Goal: Use online tool/utility: Utilize a website feature to perform a specific function

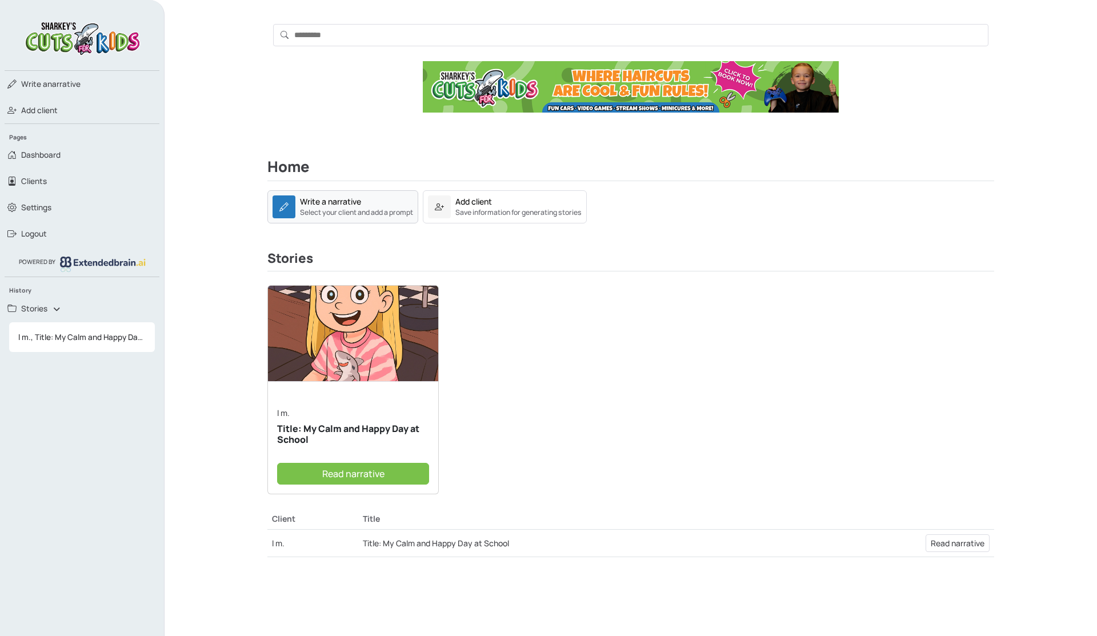
click at [369, 210] on small "Select your client and add a prompt" at bounding box center [356, 212] width 113 height 10
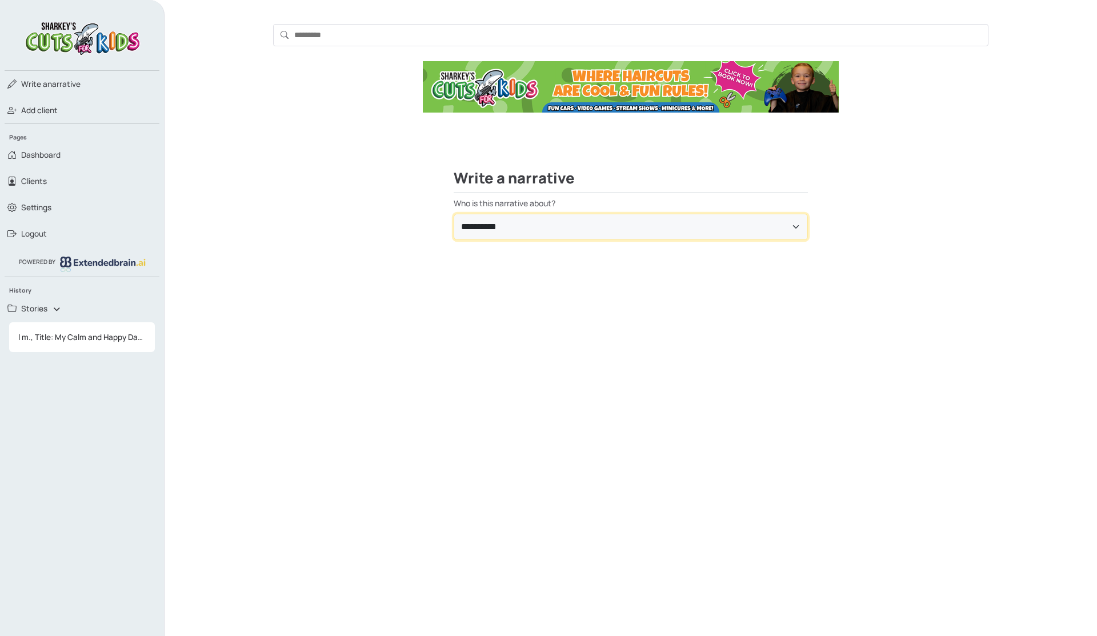
click at [489, 237] on select "**********" at bounding box center [631, 227] width 354 height 26
select select "**********"
click at [454, 214] on select "**********" at bounding box center [631, 227] width 354 height 26
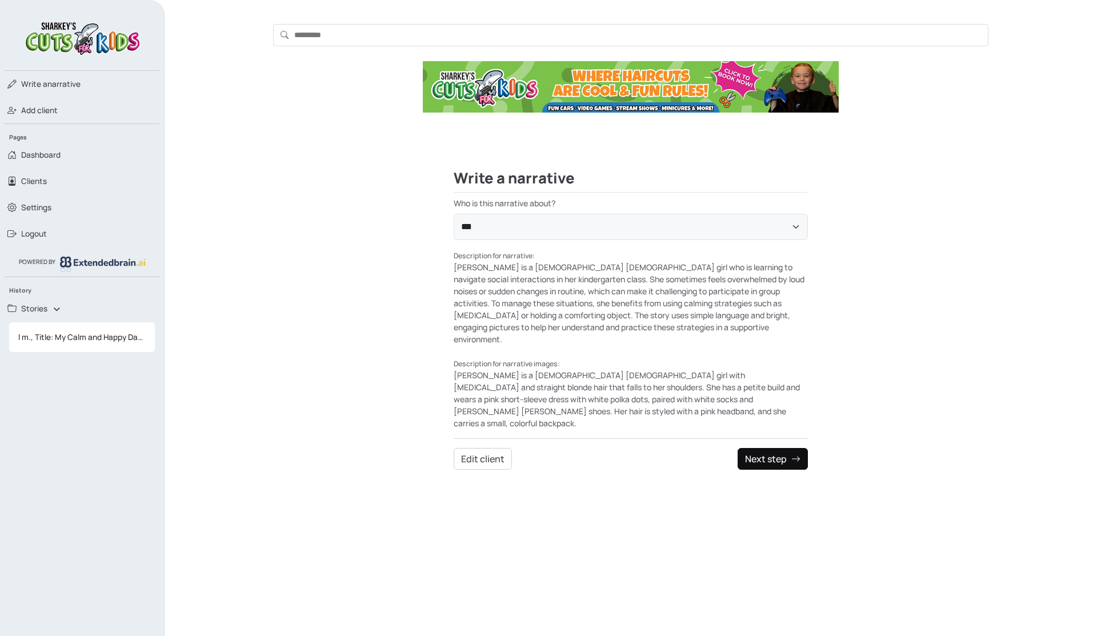
click at [761, 448] on button "Next step" at bounding box center [773, 459] width 70 height 22
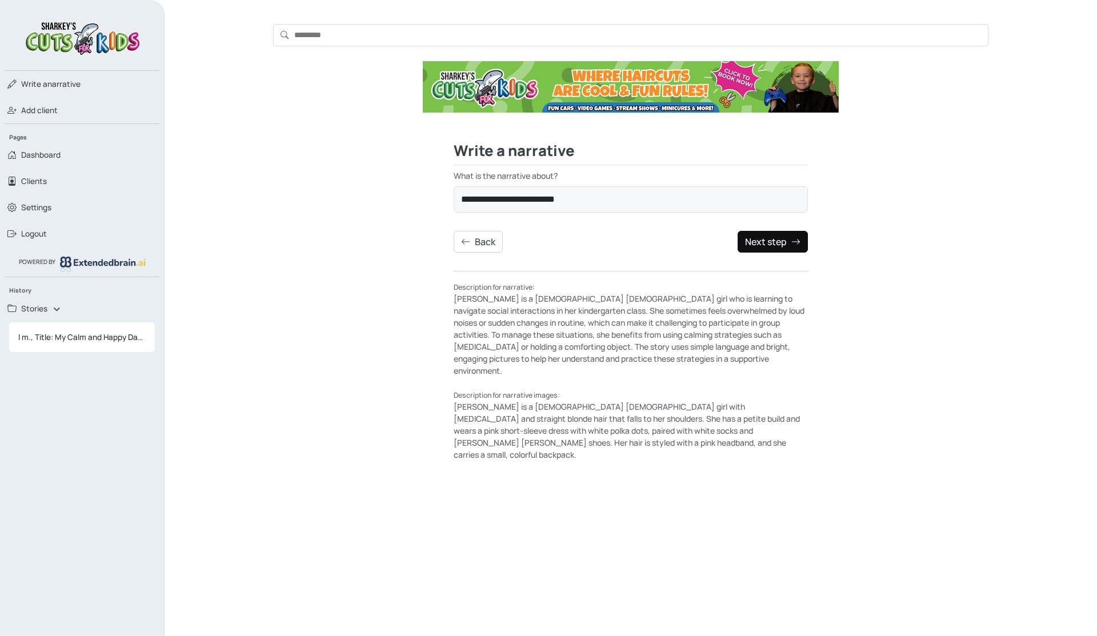
click at [745, 246] on button "Next step" at bounding box center [773, 242] width 70 height 22
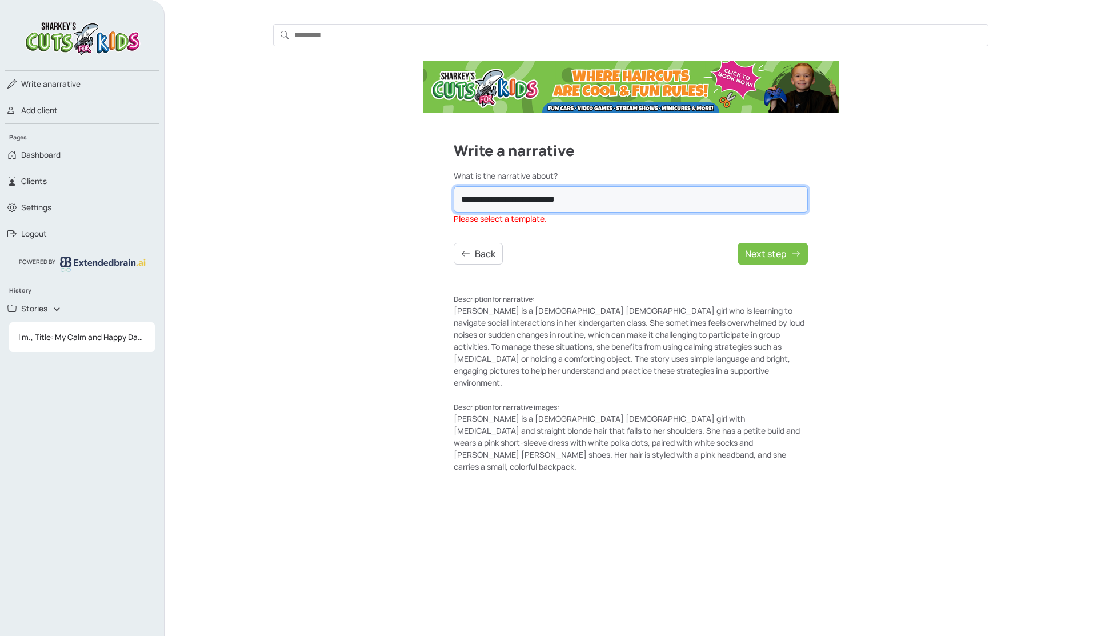
click at [642, 191] on select "**********" at bounding box center [631, 199] width 354 height 26
select select "**********"
click at [454, 186] on select "**********" at bounding box center [631, 199] width 354 height 26
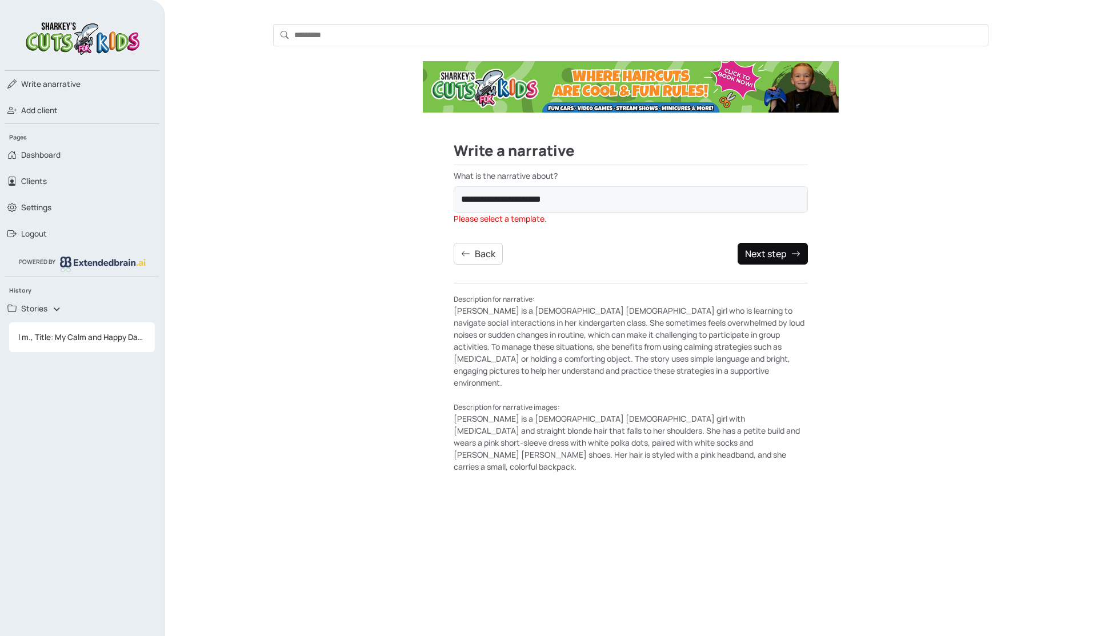
click at [761, 253] on button "Next step" at bounding box center [773, 254] width 70 height 22
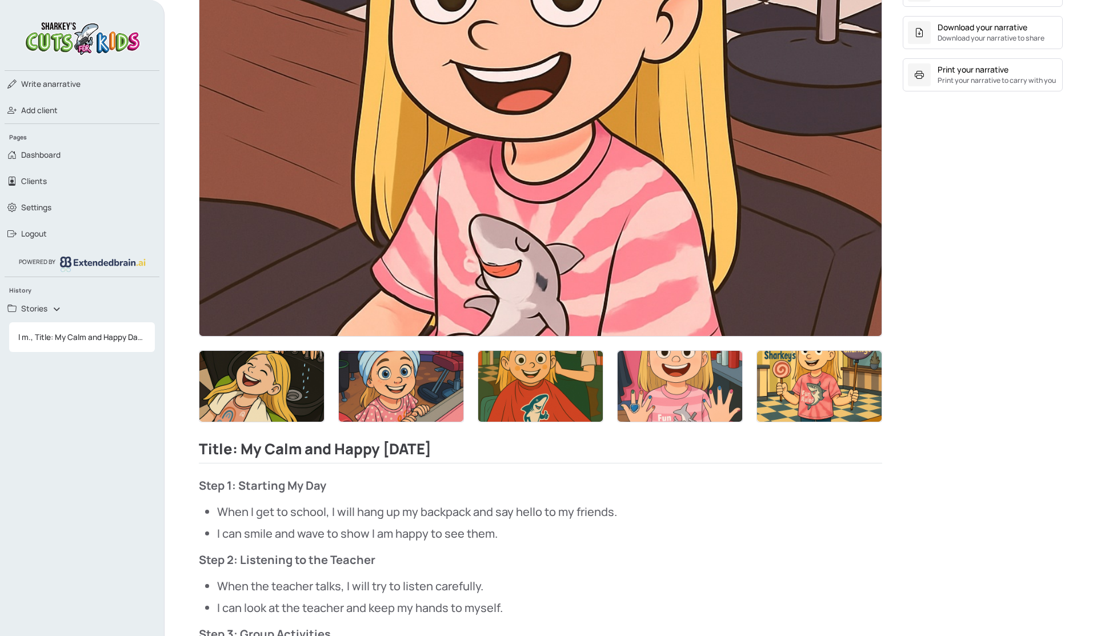
scroll to position [378, 0]
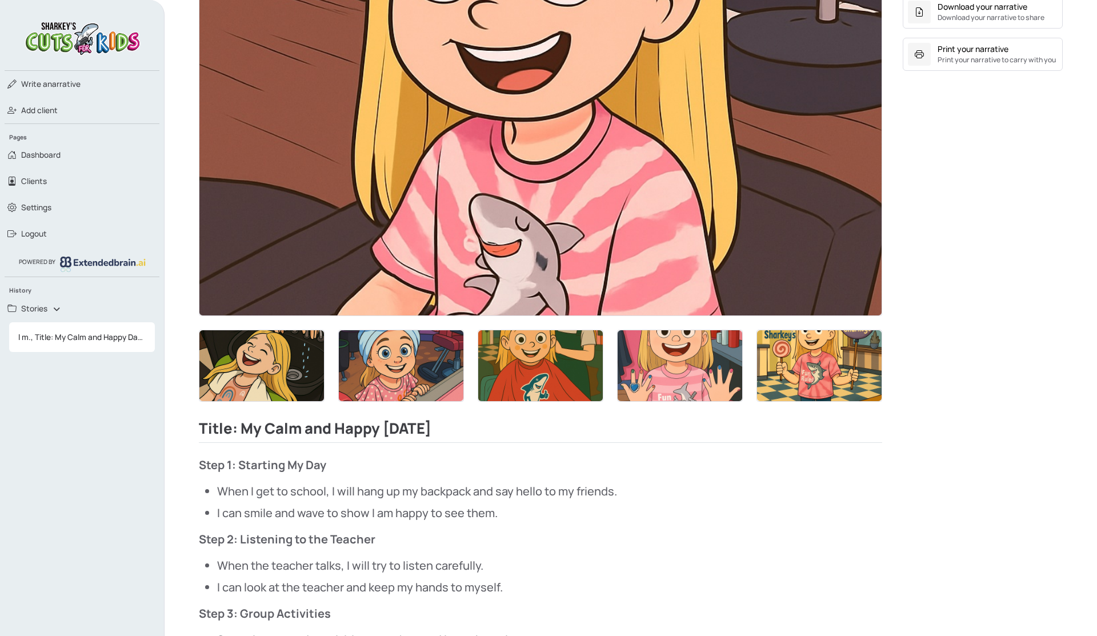
click at [432, 228] on img at bounding box center [540, 123] width 682 height 385
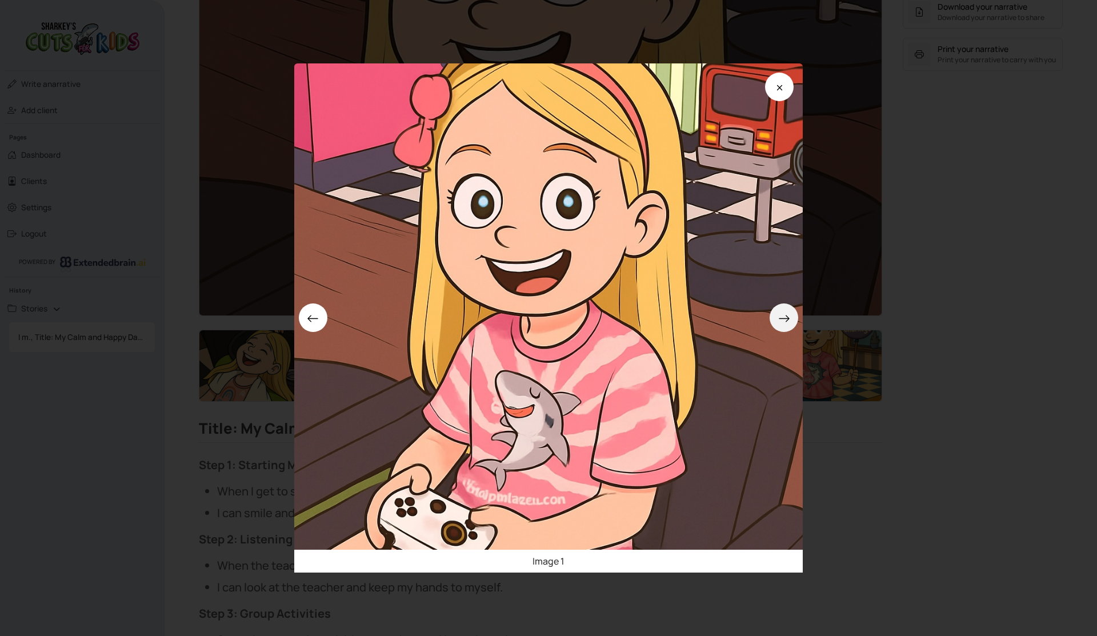
click at [780, 317] on icon at bounding box center [784, 319] width 12 height 12
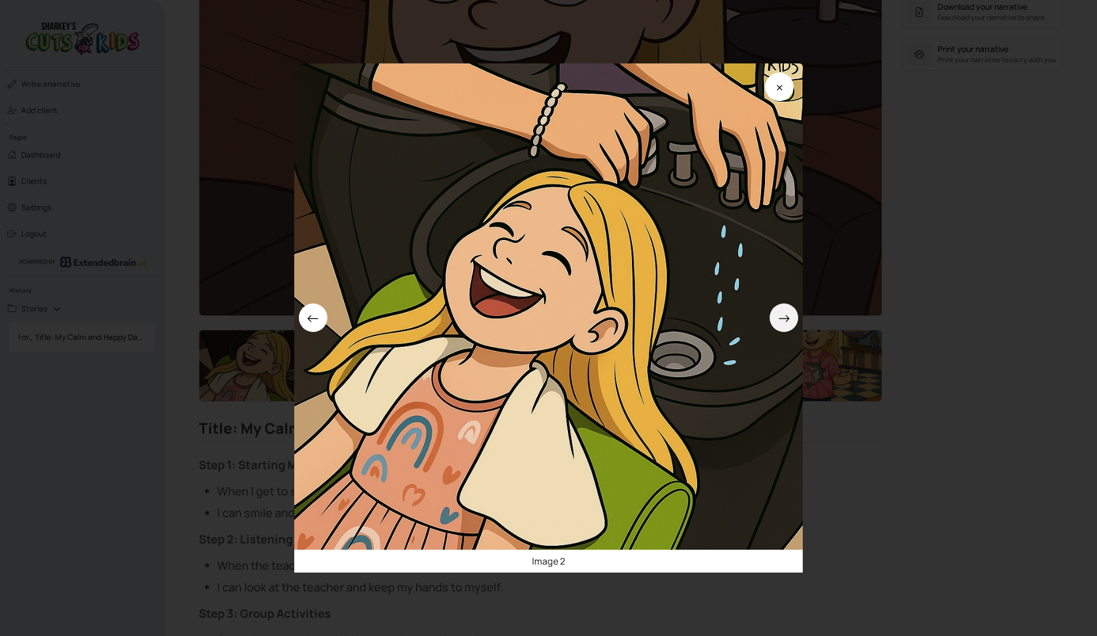
click at [780, 317] on icon at bounding box center [784, 319] width 12 height 12
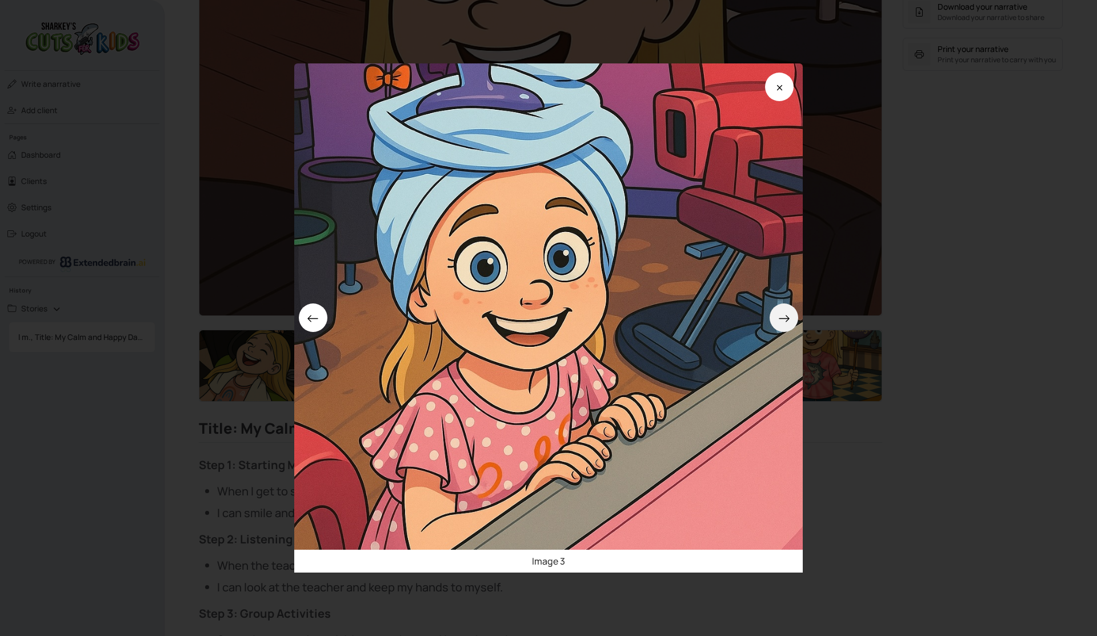
click at [780, 317] on icon at bounding box center [784, 319] width 12 height 12
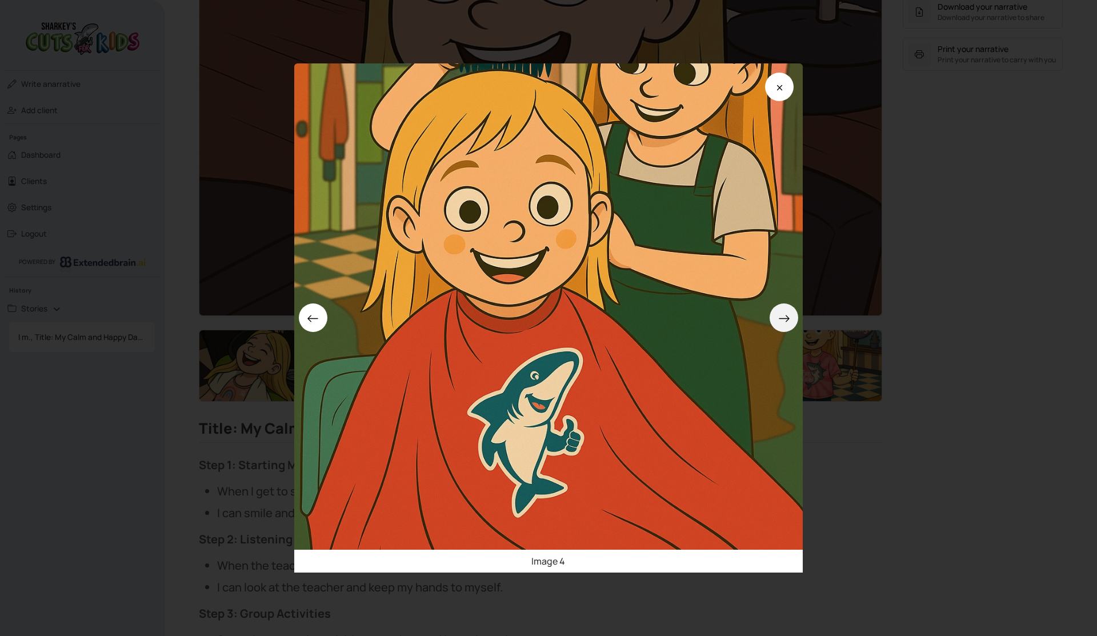
click at [780, 317] on icon at bounding box center [784, 319] width 12 height 12
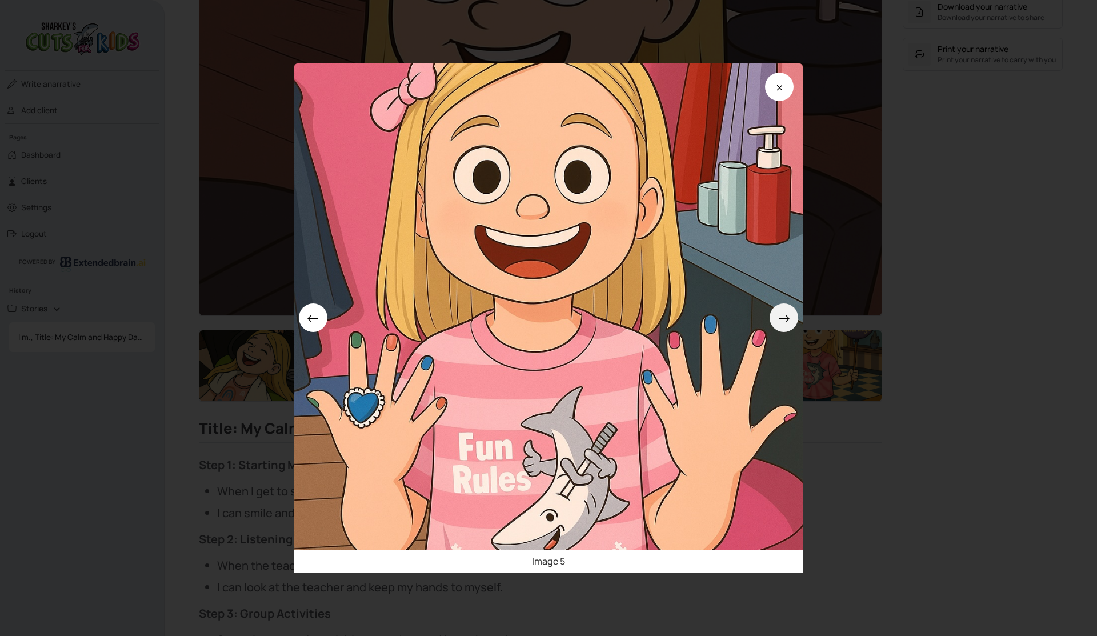
click at [780, 317] on icon at bounding box center [784, 319] width 12 height 12
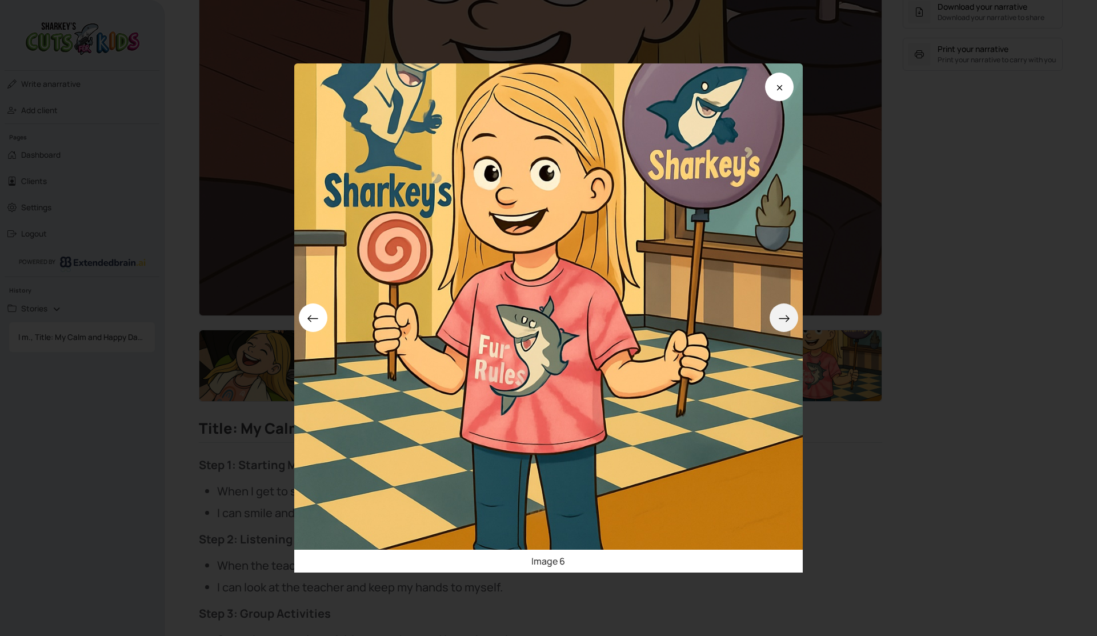
click at [780, 317] on icon at bounding box center [784, 319] width 12 height 12
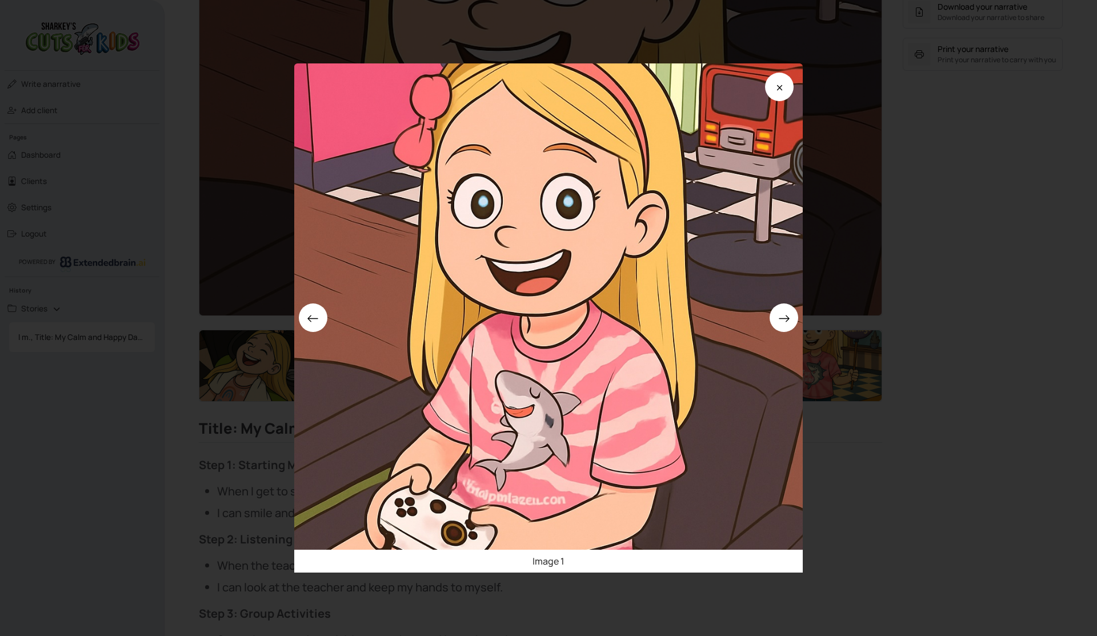
click at [777, 72] on img at bounding box center [548, 317] width 509 height 509
click at [777, 88] on icon at bounding box center [780, 88] width 12 height 12
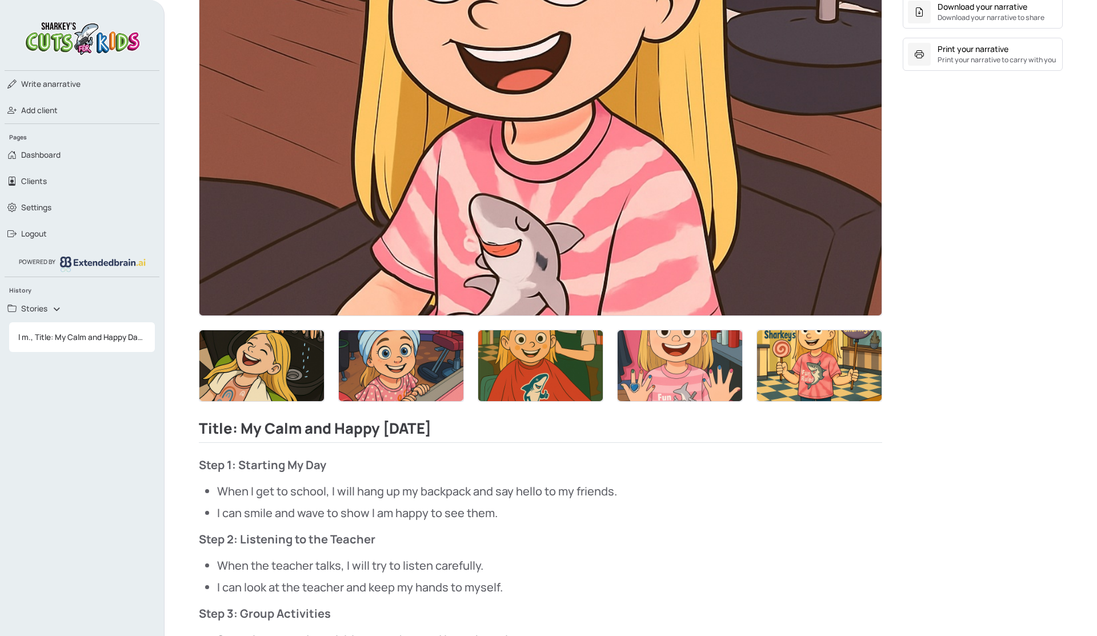
click at [649, 374] on img at bounding box center [680, 365] width 125 height 71
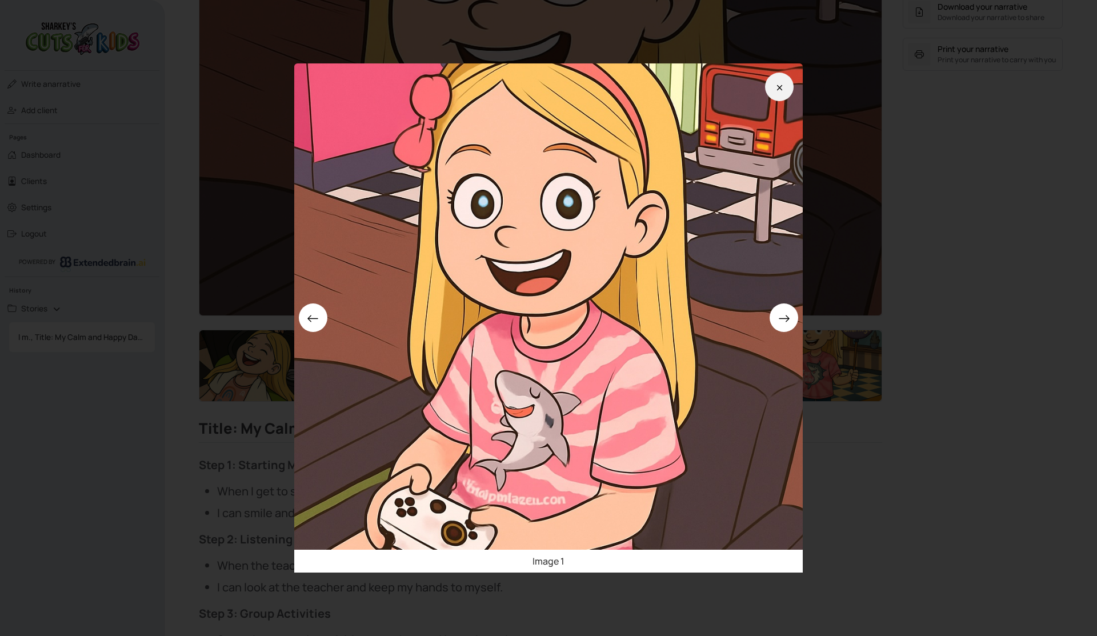
click at [777, 86] on icon at bounding box center [779, 87] width 5 height 5
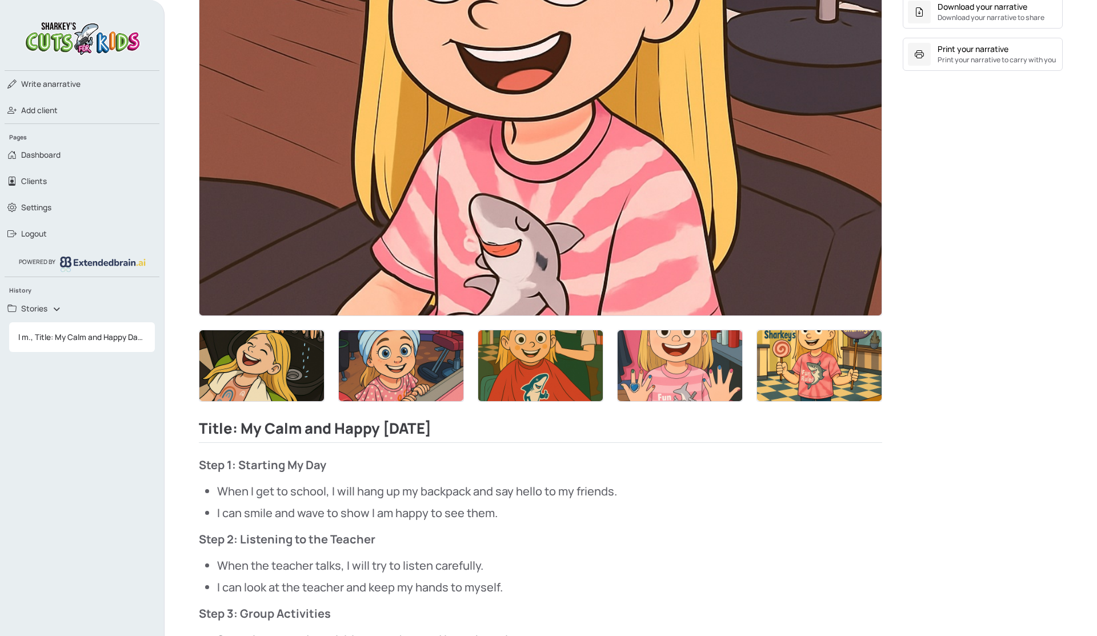
click at [809, 371] on img at bounding box center [819, 365] width 125 height 71
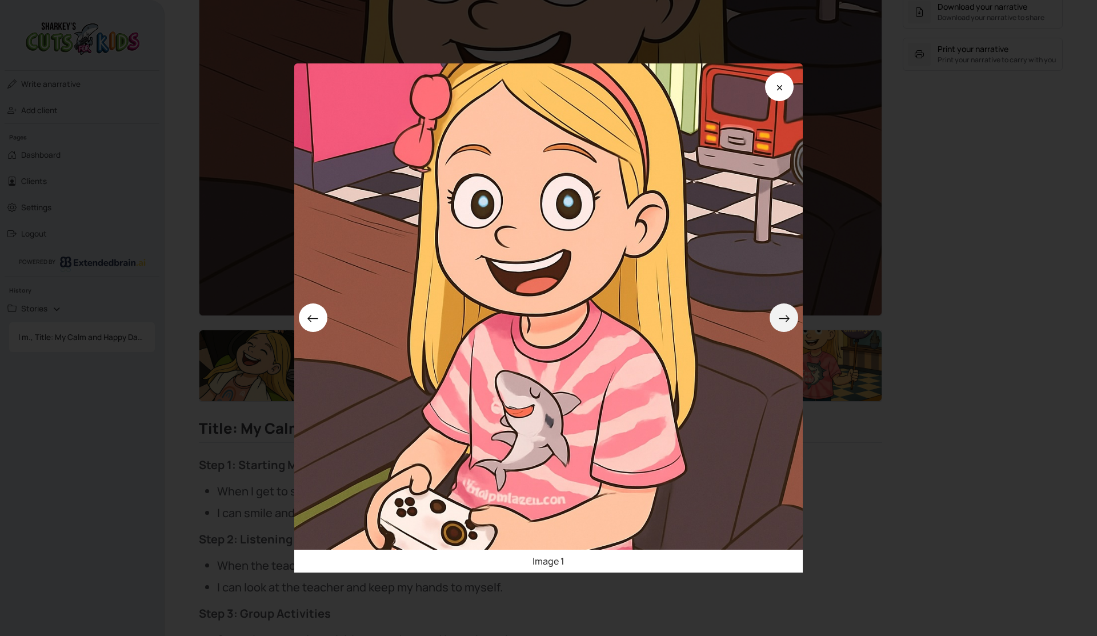
click at [785, 322] on icon at bounding box center [784, 319] width 12 height 12
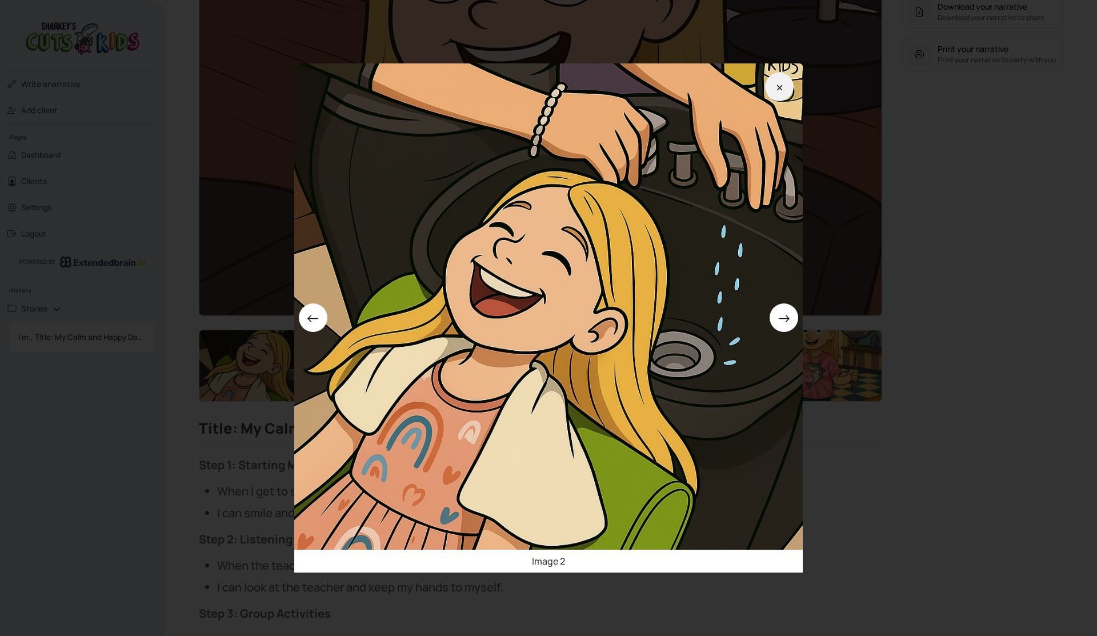
click at [777, 75] on button at bounding box center [779, 87] width 29 height 29
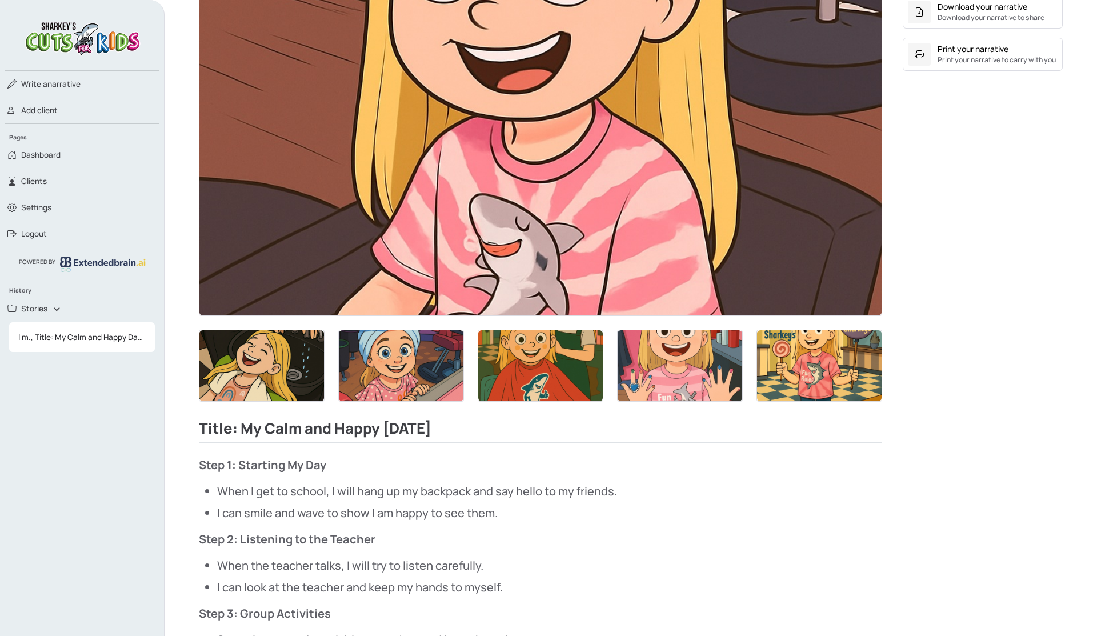
click at [409, 367] on img at bounding box center [401, 365] width 125 height 71
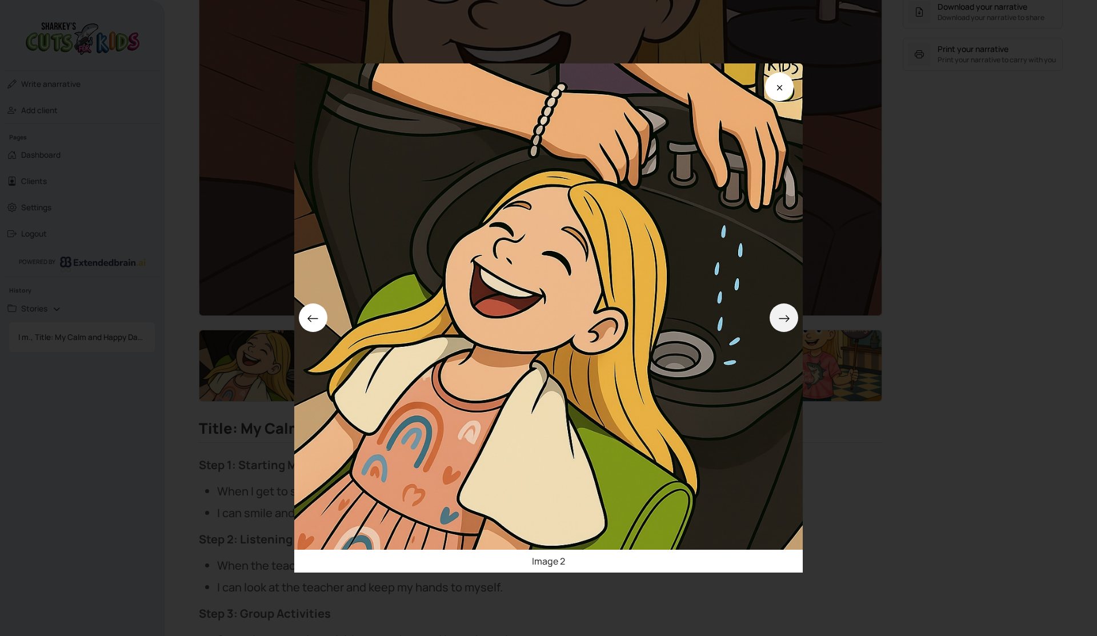
click at [782, 321] on icon at bounding box center [784, 319] width 12 height 12
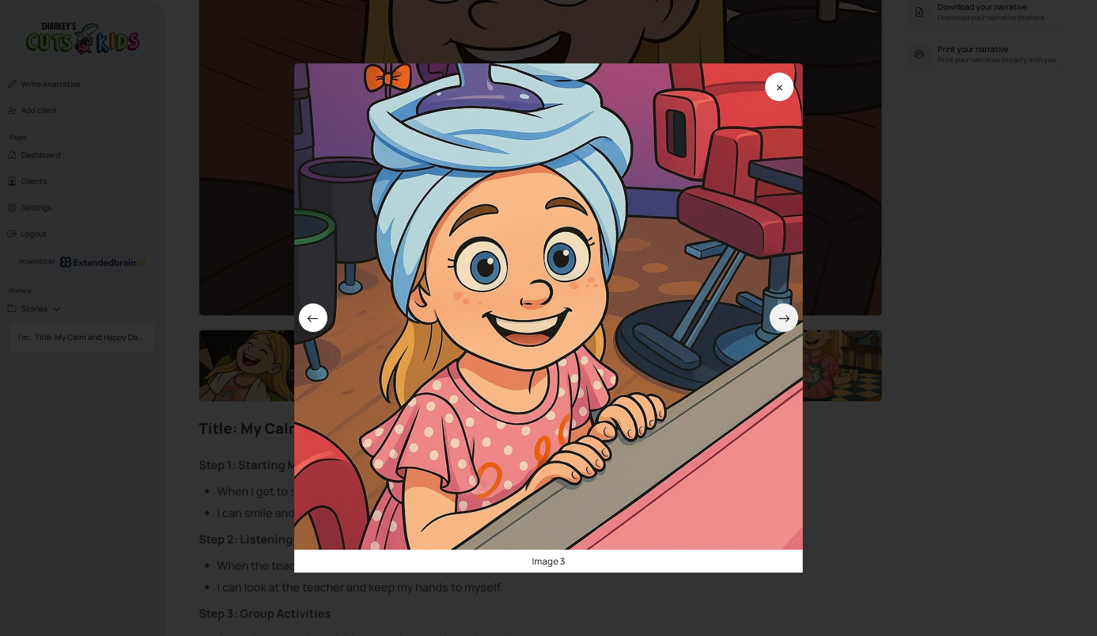
click at [782, 321] on icon at bounding box center [784, 319] width 12 height 12
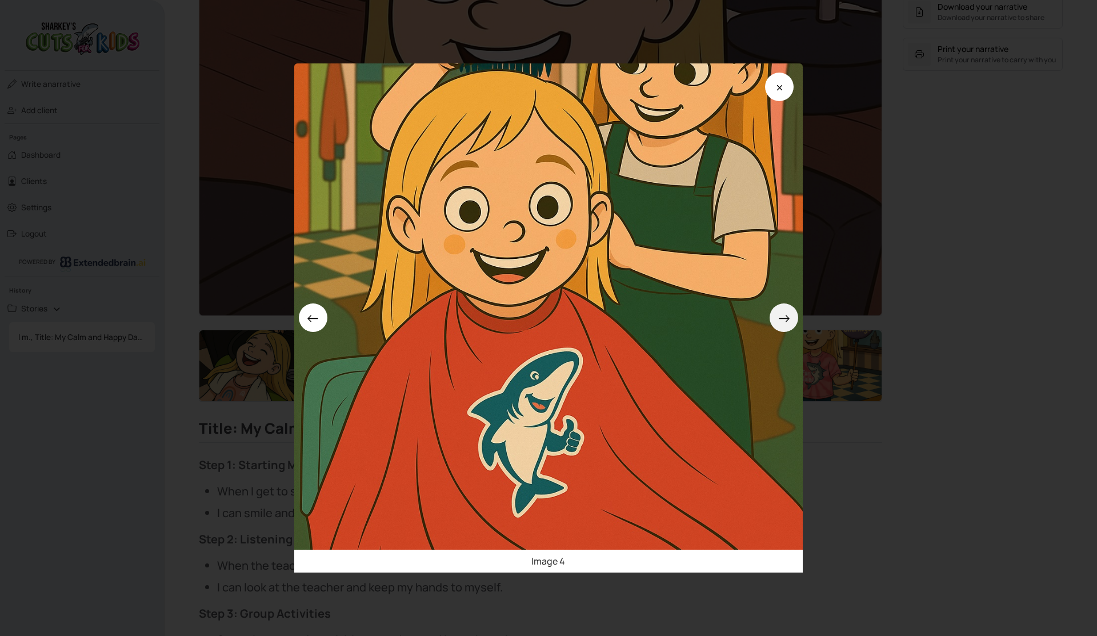
click at [782, 321] on icon at bounding box center [784, 319] width 12 height 12
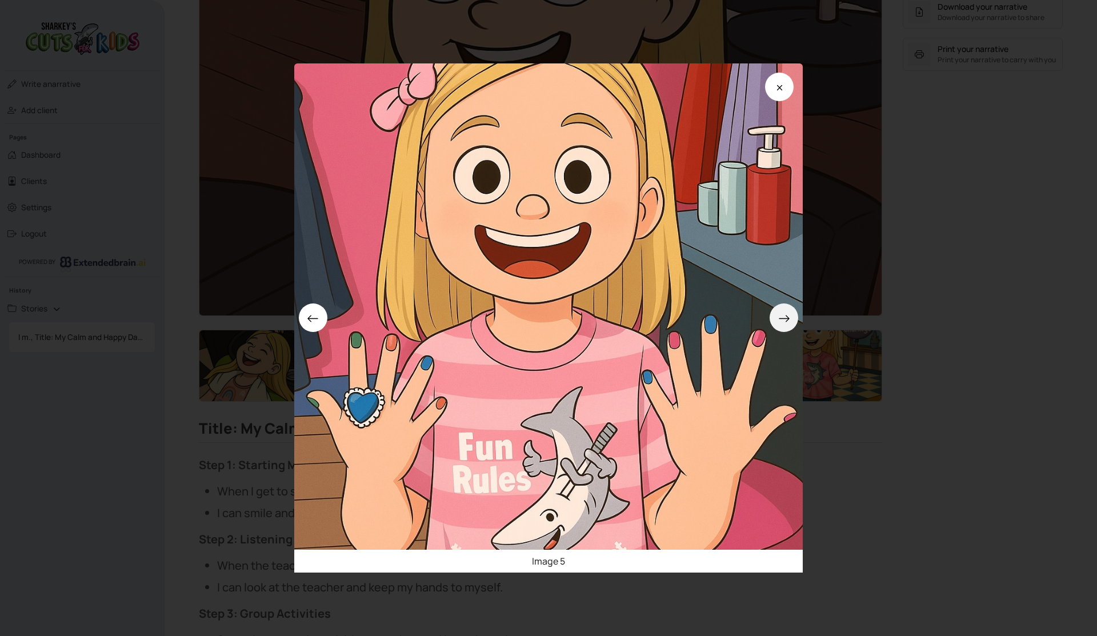
click at [782, 321] on icon at bounding box center [784, 319] width 12 height 12
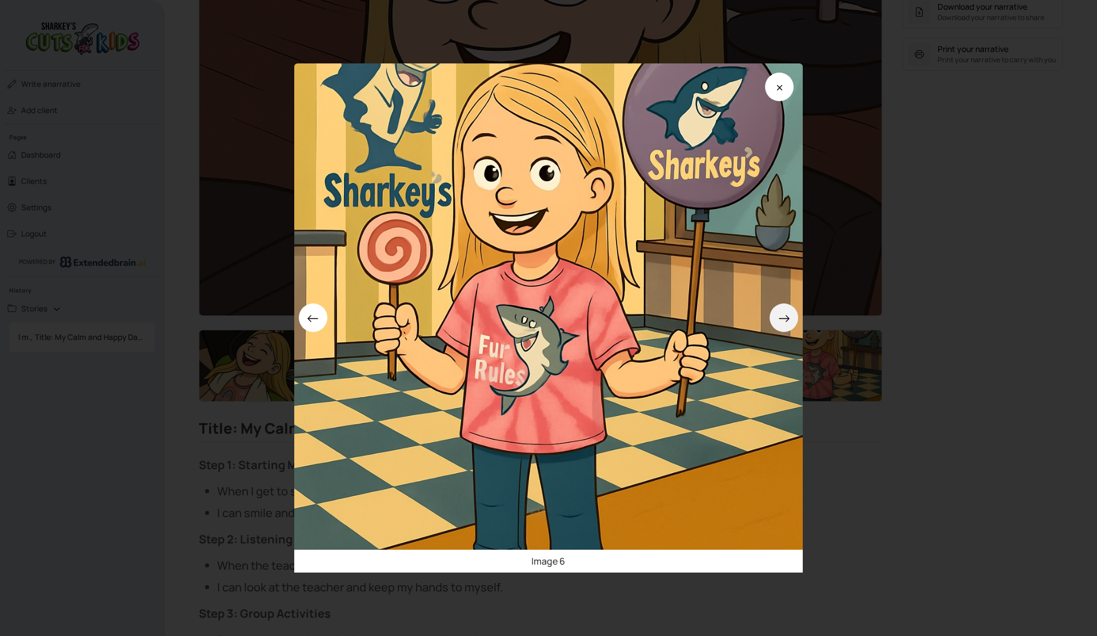
click at [782, 321] on icon at bounding box center [784, 319] width 12 height 12
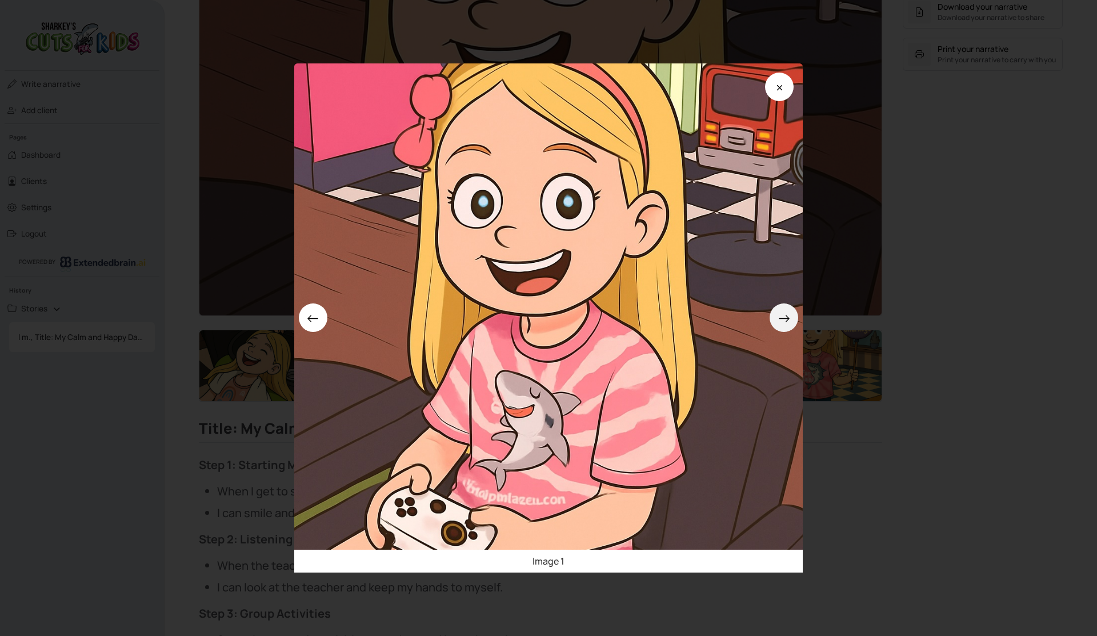
click at [782, 321] on icon at bounding box center [784, 319] width 12 height 12
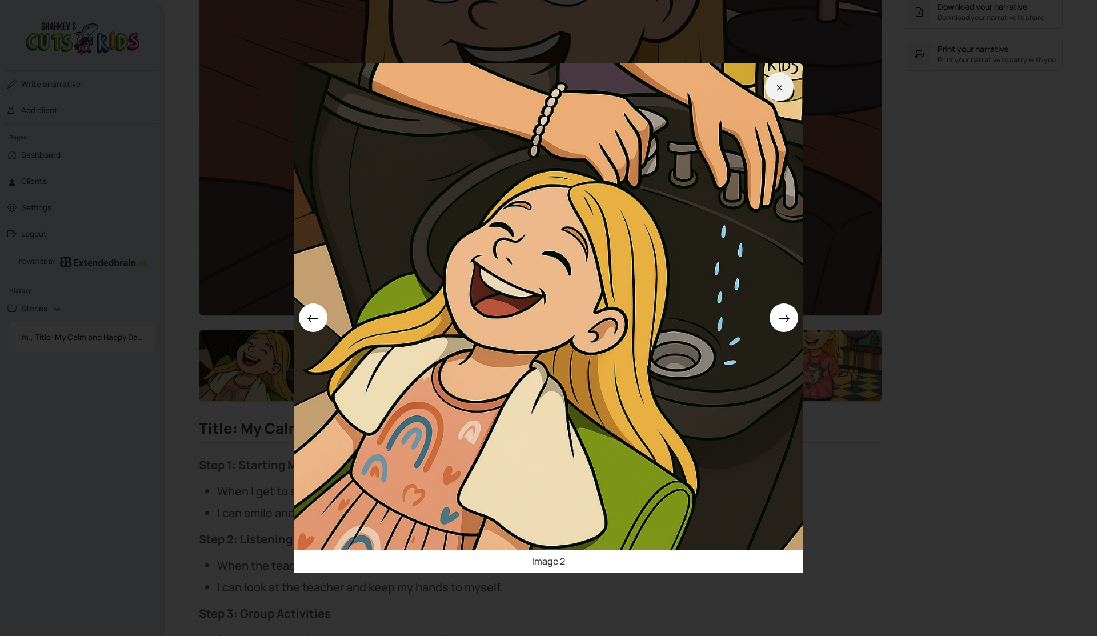
click at [776, 89] on icon at bounding box center [780, 88] width 12 height 12
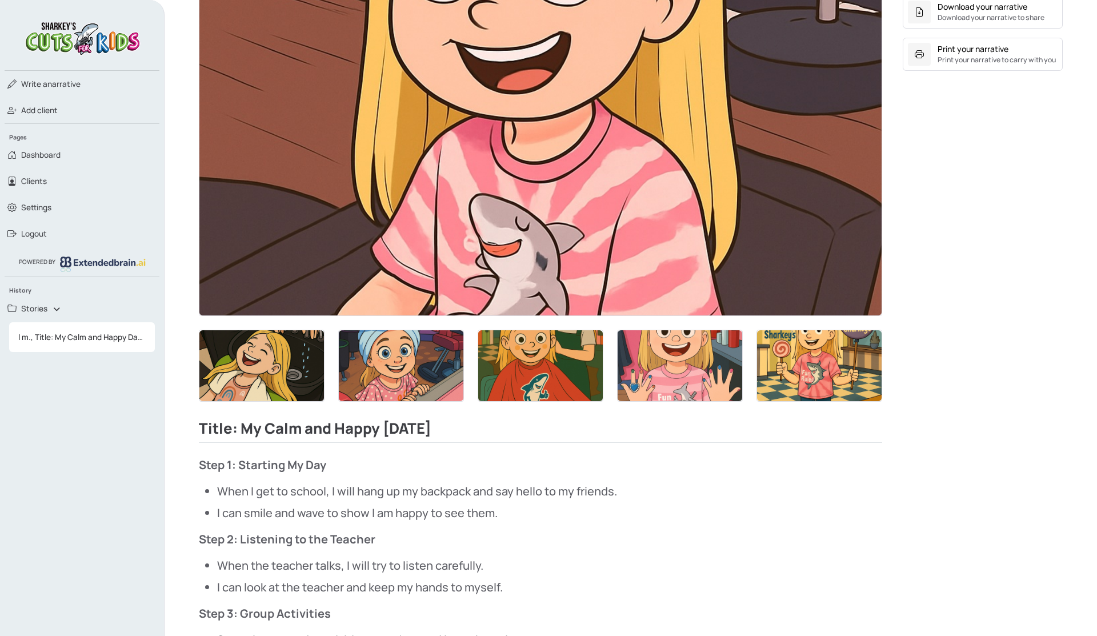
click at [688, 154] on img at bounding box center [540, 123] width 682 height 385
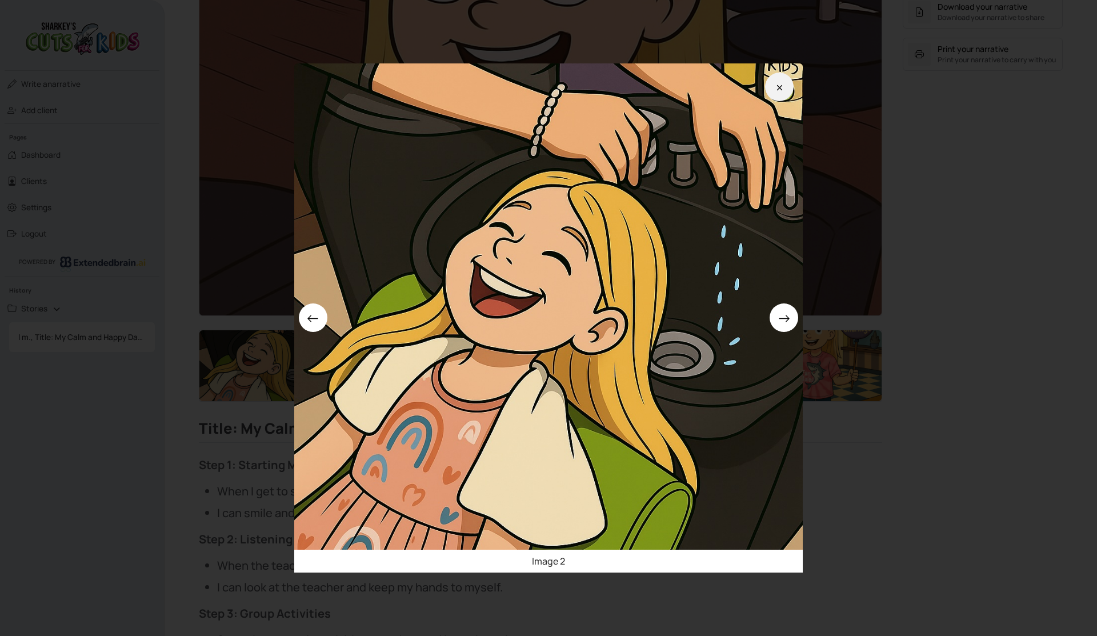
click at [774, 80] on button at bounding box center [779, 87] width 29 height 29
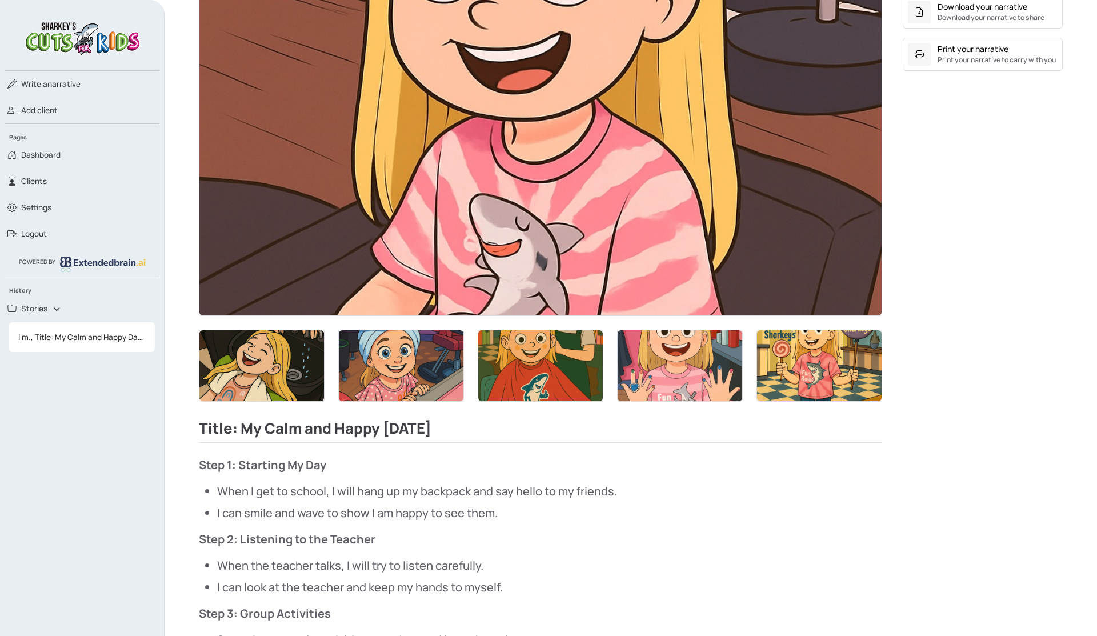
click at [682, 115] on img at bounding box center [540, 123] width 682 height 385
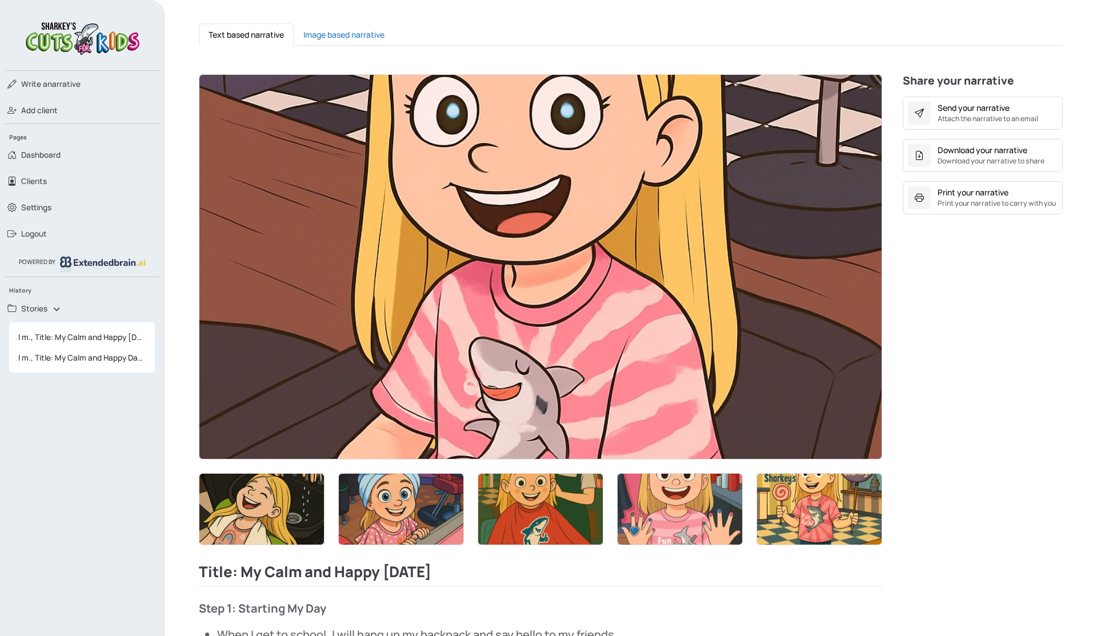
scroll to position [337, 0]
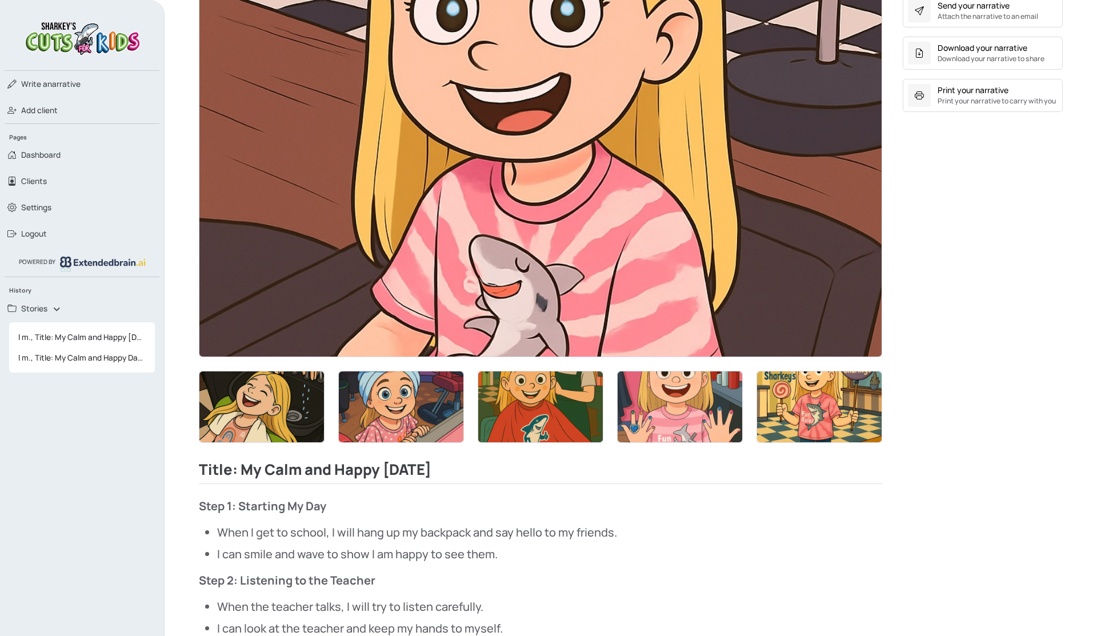
click at [672, 411] on img at bounding box center [680, 406] width 125 height 71
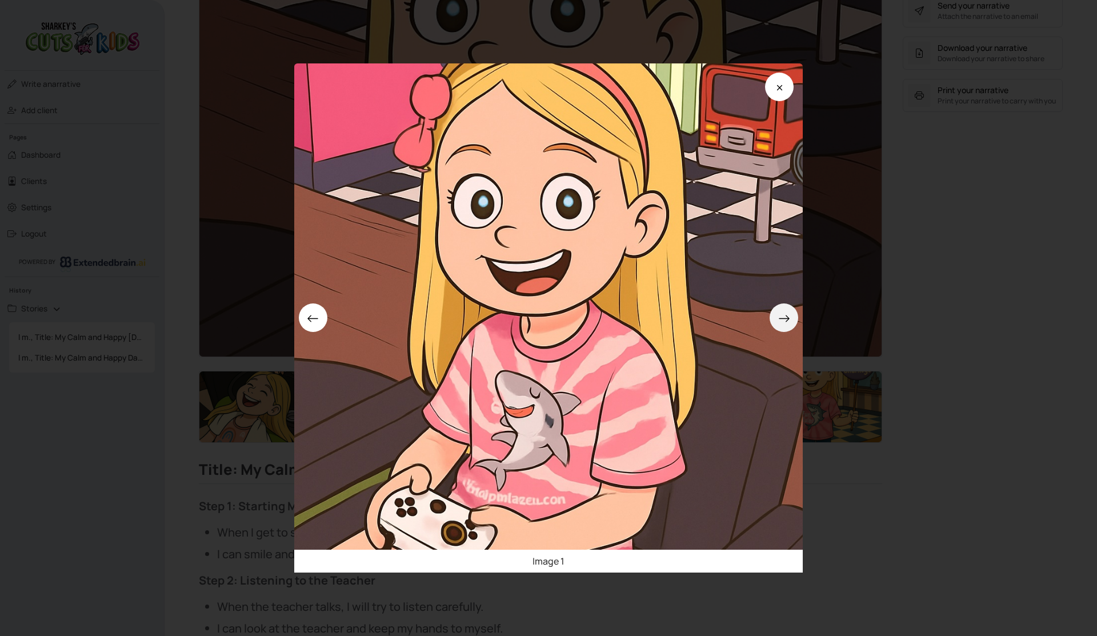
click at [784, 322] on icon at bounding box center [784, 319] width 12 height 12
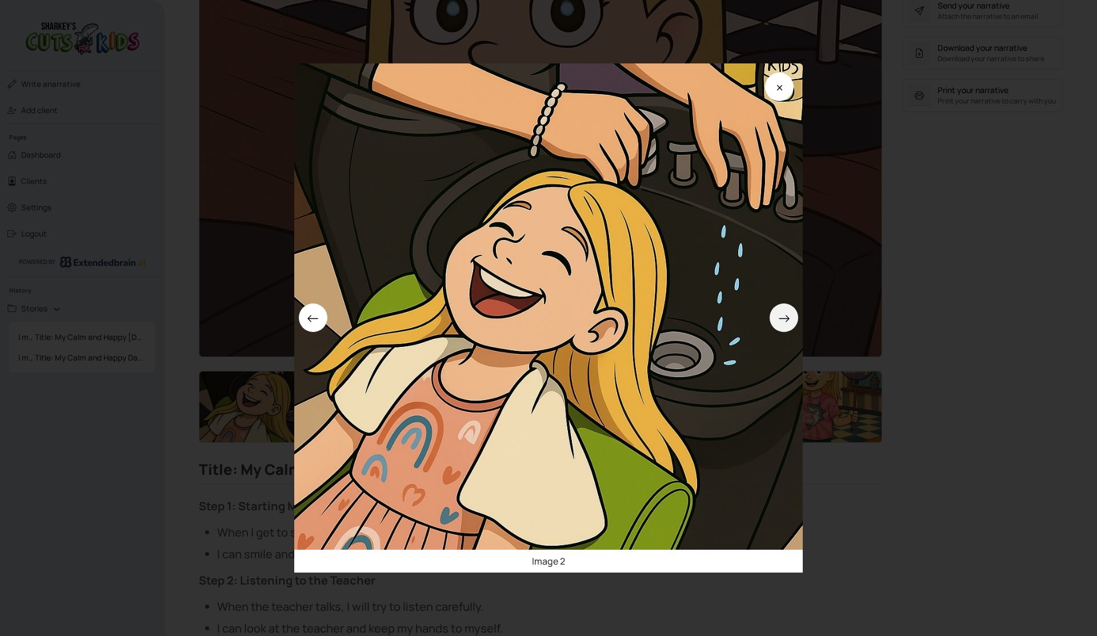
click at [784, 322] on icon at bounding box center [784, 319] width 12 height 12
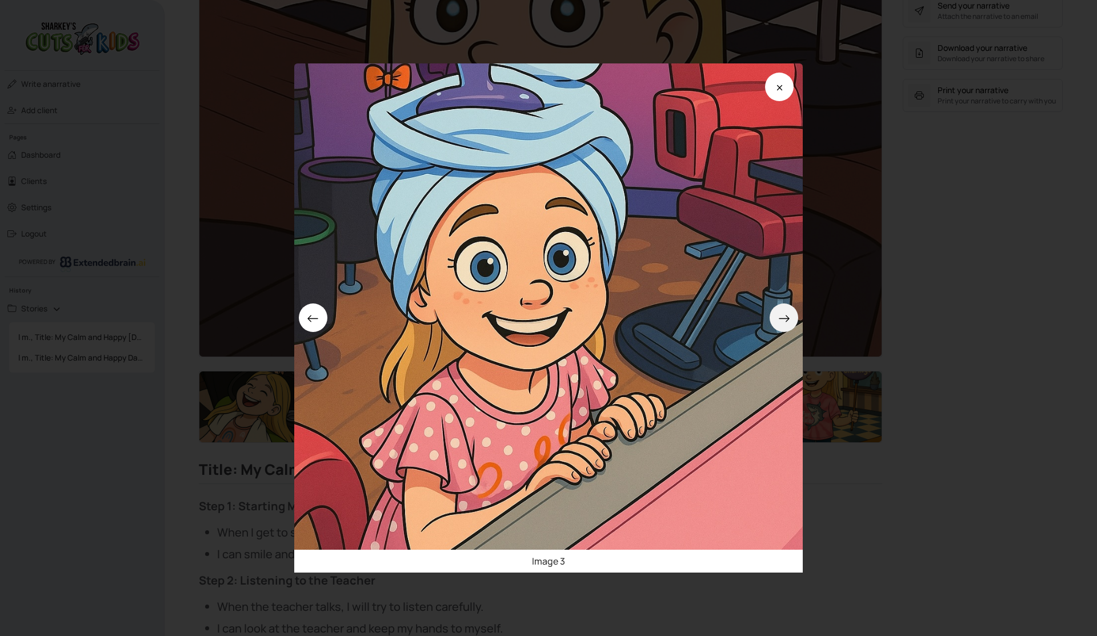
click at [784, 322] on icon at bounding box center [784, 319] width 12 height 12
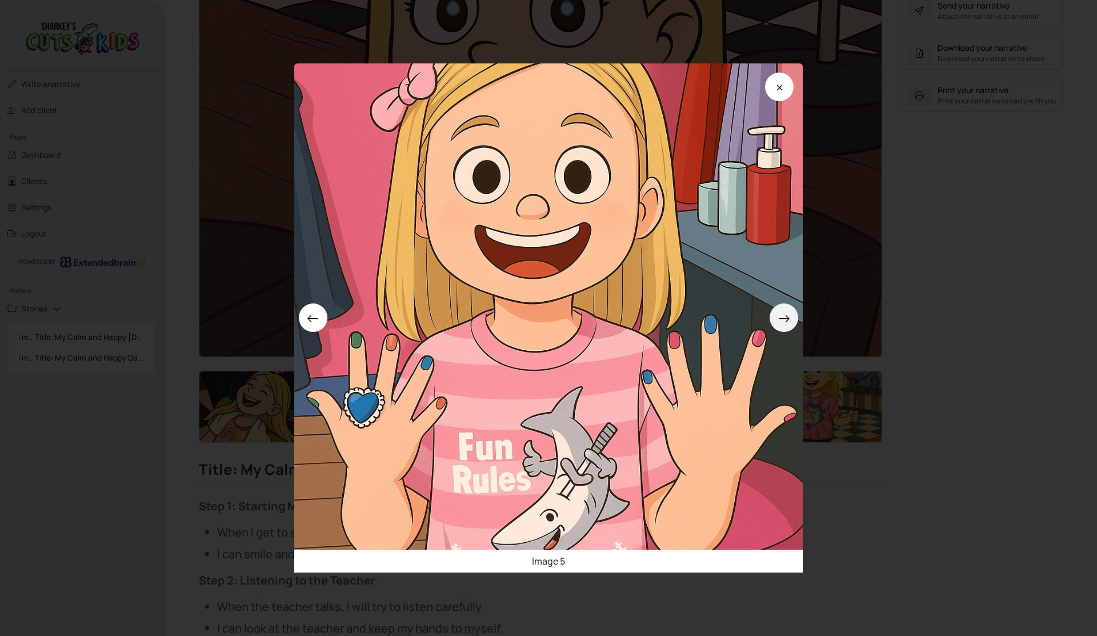
click at [784, 322] on icon at bounding box center [784, 319] width 12 height 12
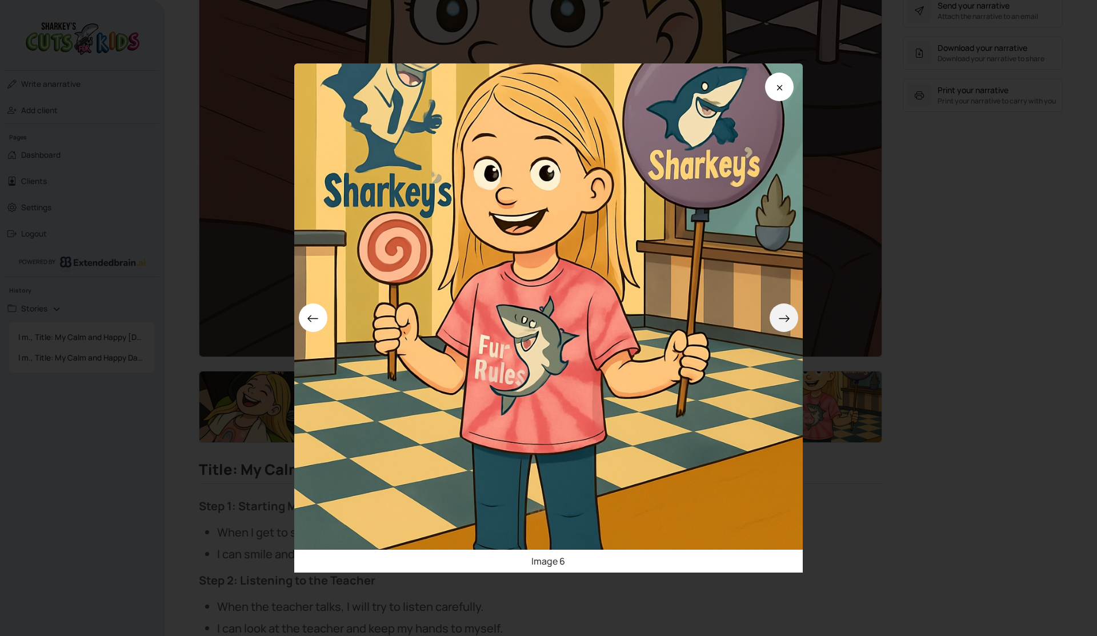
click at [784, 322] on icon at bounding box center [784, 319] width 12 height 12
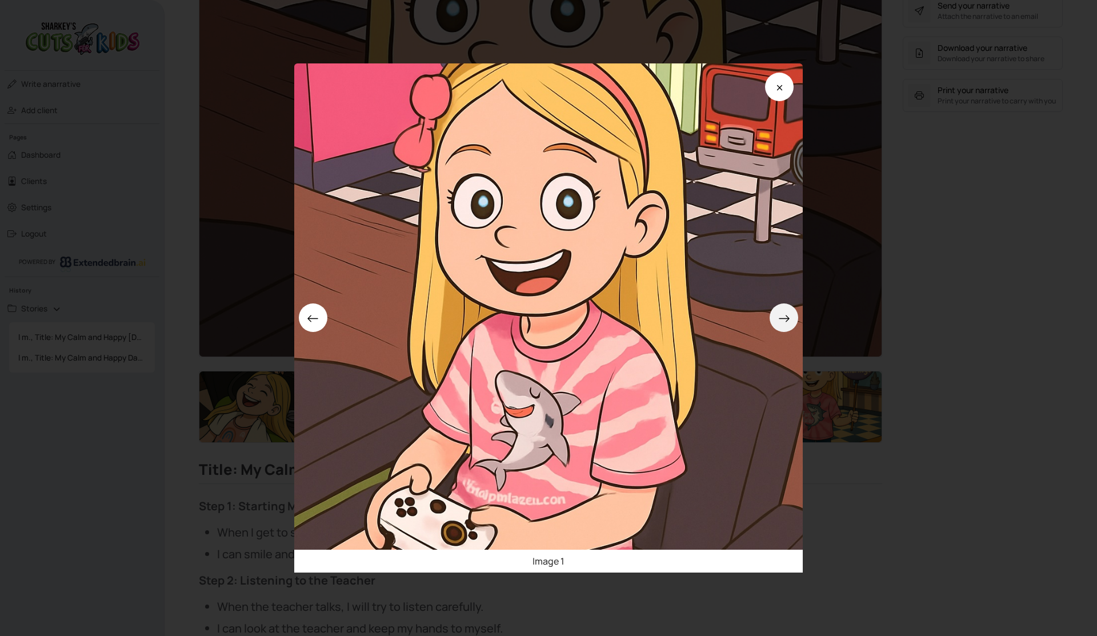
click at [784, 322] on icon at bounding box center [784, 319] width 12 height 12
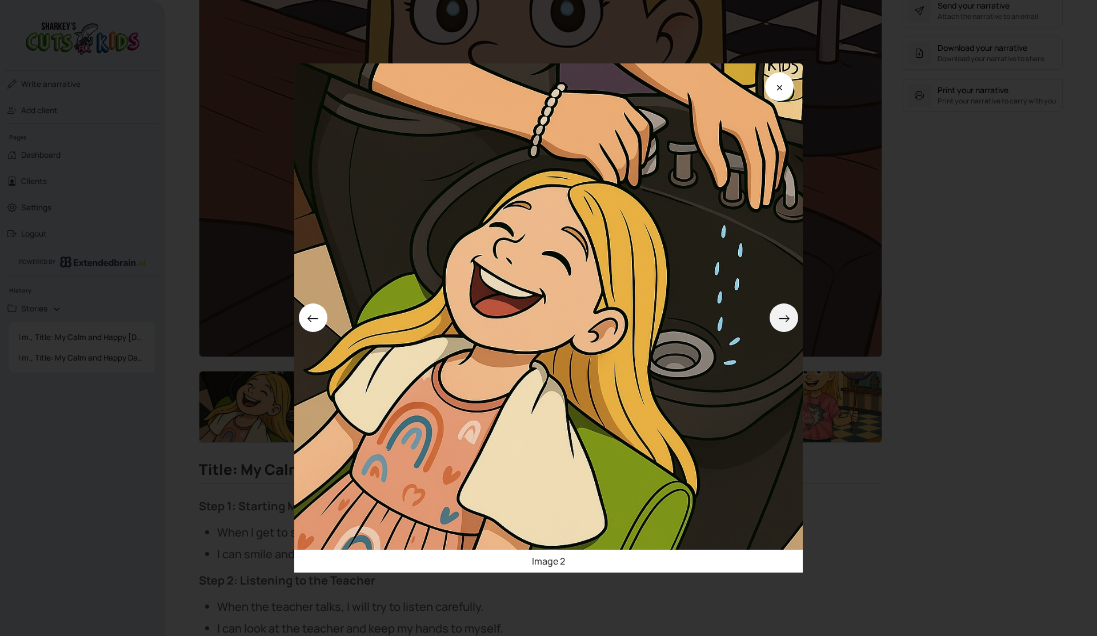
click at [784, 322] on icon at bounding box center [784, 319] width 12 height 12
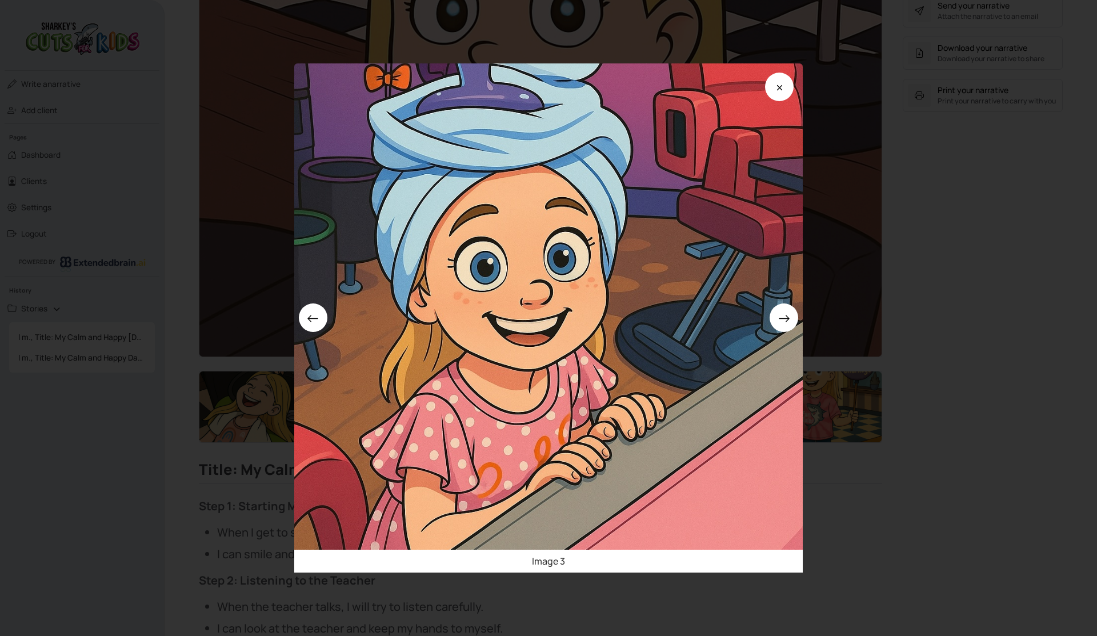
drag, startPoint x: 770, startPoint y: 87, endPoint x: 772, endPoint y: 74, distance: 13.2
click at [770, 87] on button at bounding box center [779, 87] width 29 height 29
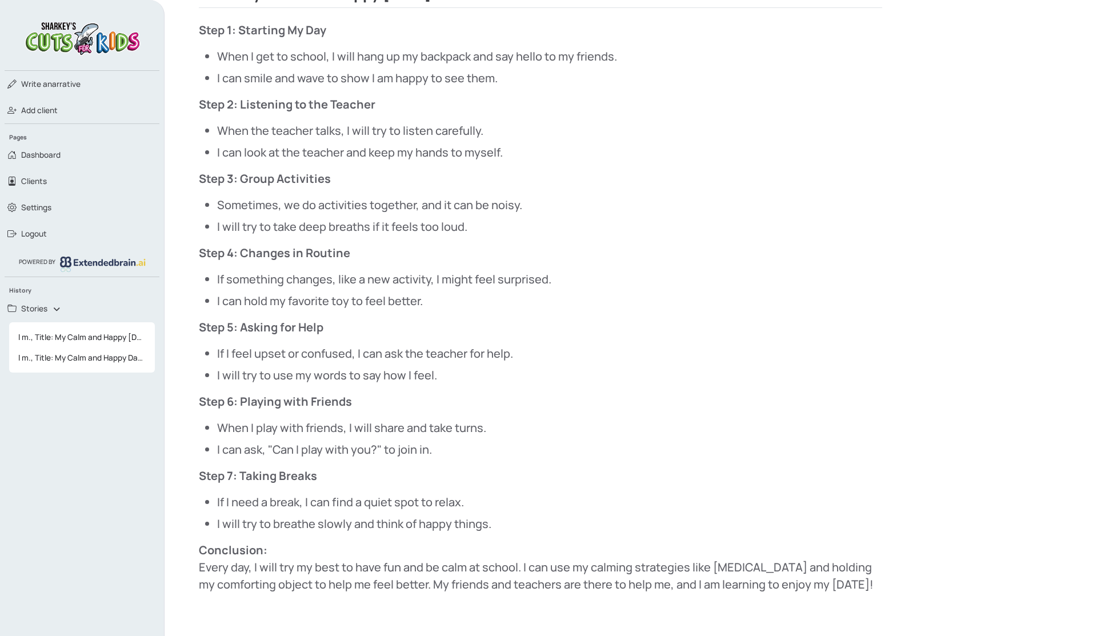
scroll to position [856, 0]
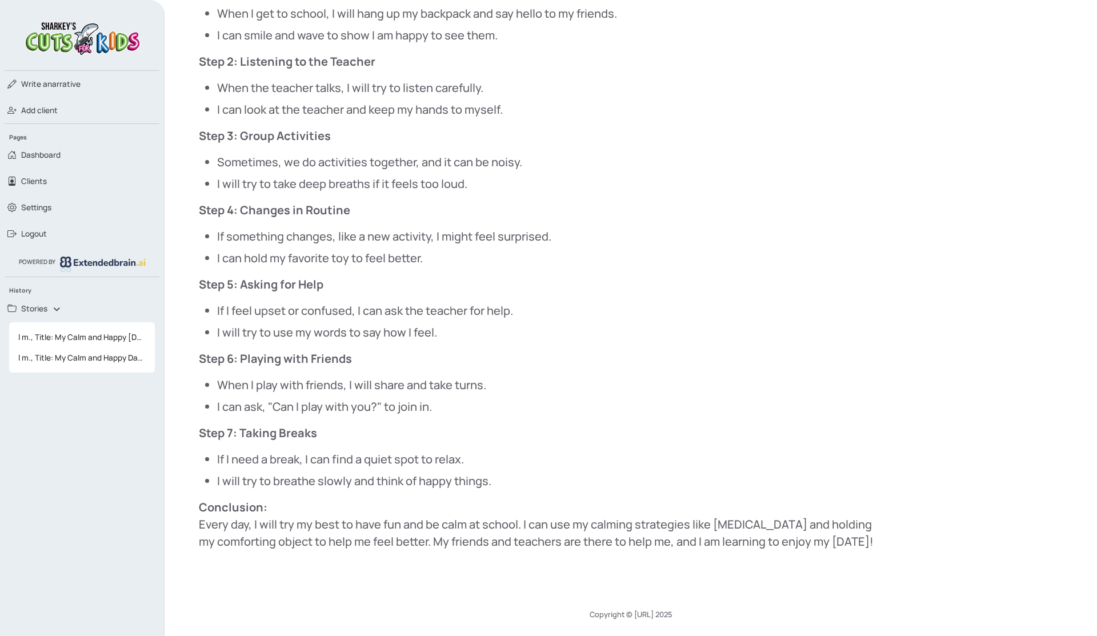
click at [757, 389] on li "When I play with friends, I will share and take turns." at bounding box center [549, 385] width 665 height 17
